Goal: Task Accomplishment & Management: Manage account settings

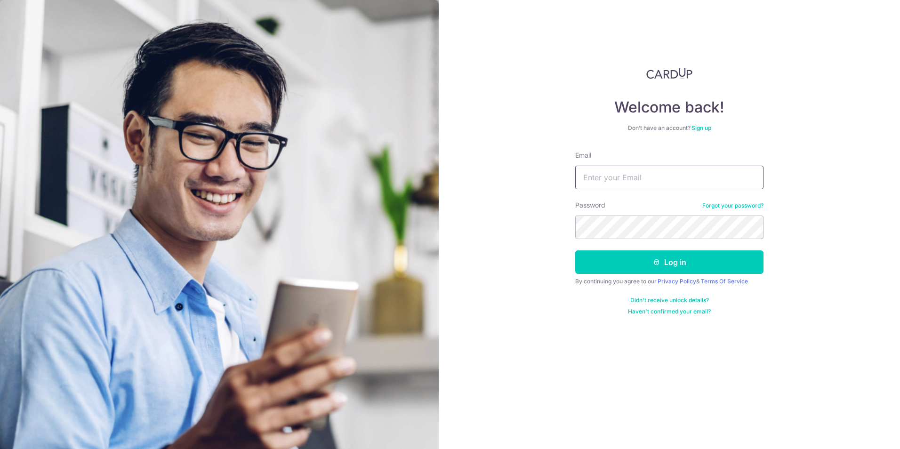
click at [610, 177] on input "Email" at bounding box center [669, 178] width 188 height 24
type input "[EMAIL_ADDRESS][DOMAIN_NAME]"
click at [623, 267] on button "Log in" at bounding box center [669, 263] width 188 height 24
